Goal: Information Seeking & Learning: Learn about a topic

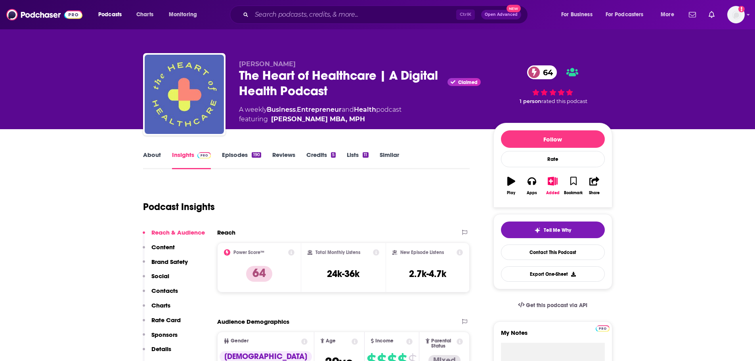
click at [231, 158] on link "Episodes 190" at bounding box center [241, 160] width 39 height 18
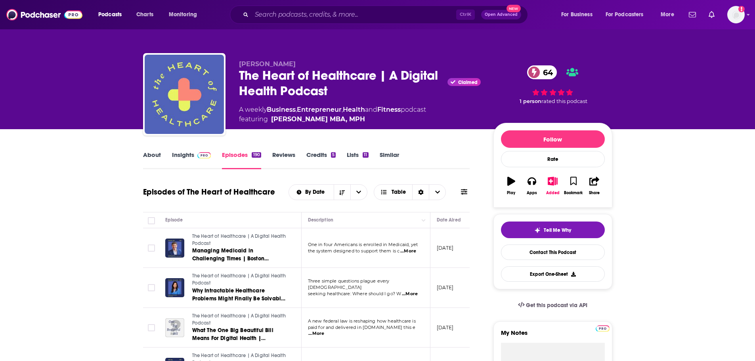
click at [179, 162] on link "Insights" at bounding box center [191, 160] width 39 height 18
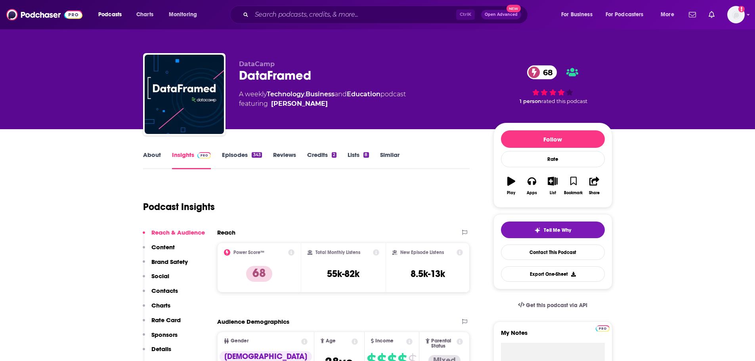
click at [244, 156] on link "Episodes 343" at bounding box center [242, 160] width 40 height 18
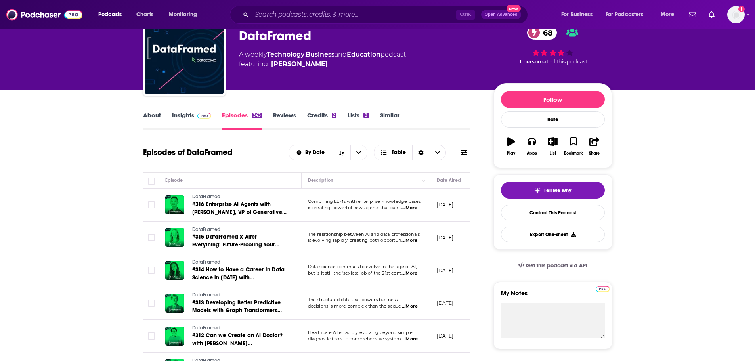
scroll to position [79, 0]
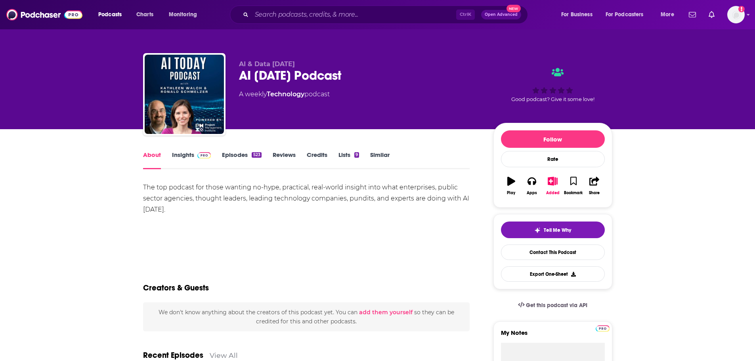
click at [176, 166] on link "Insights" at bounding box center [191, 160] width 39 height 18
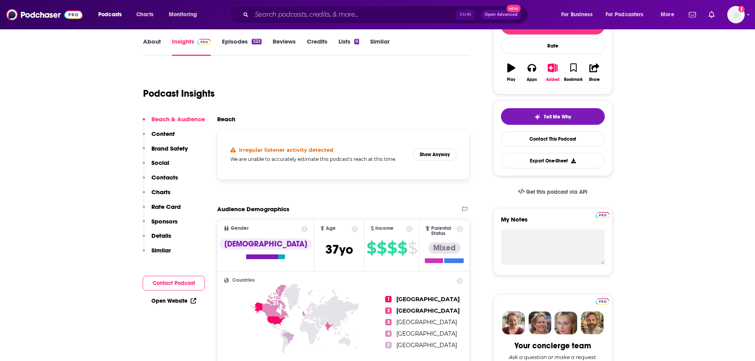
scroll to position [119, 0]
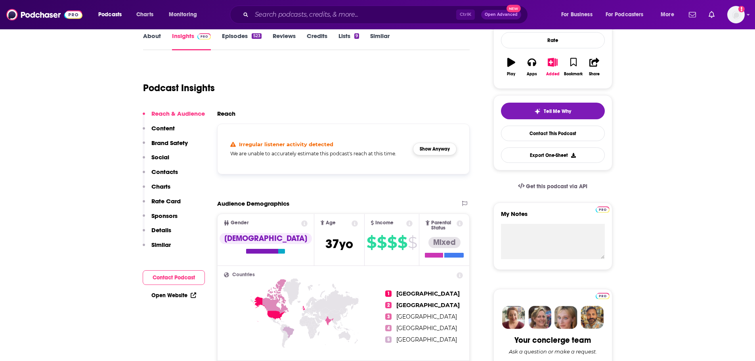
click at [427, 147] on button "Show Anyway" at bounding box center [435, 149] width 44 height 13
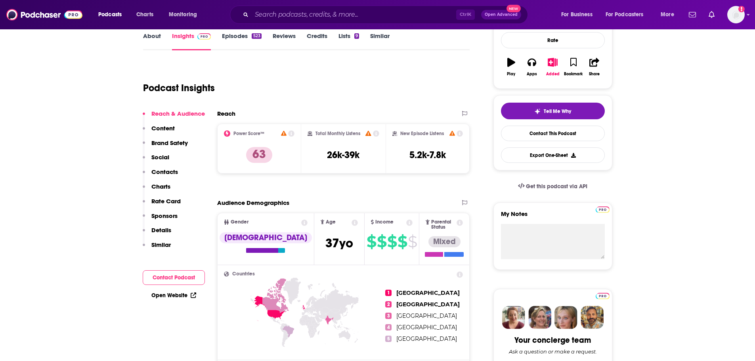
click at [369, 133] on icon at bounding box center [368, 133] width 6 height 5
